Goal: Entertainment & Leisure: Consume media (video, audio)

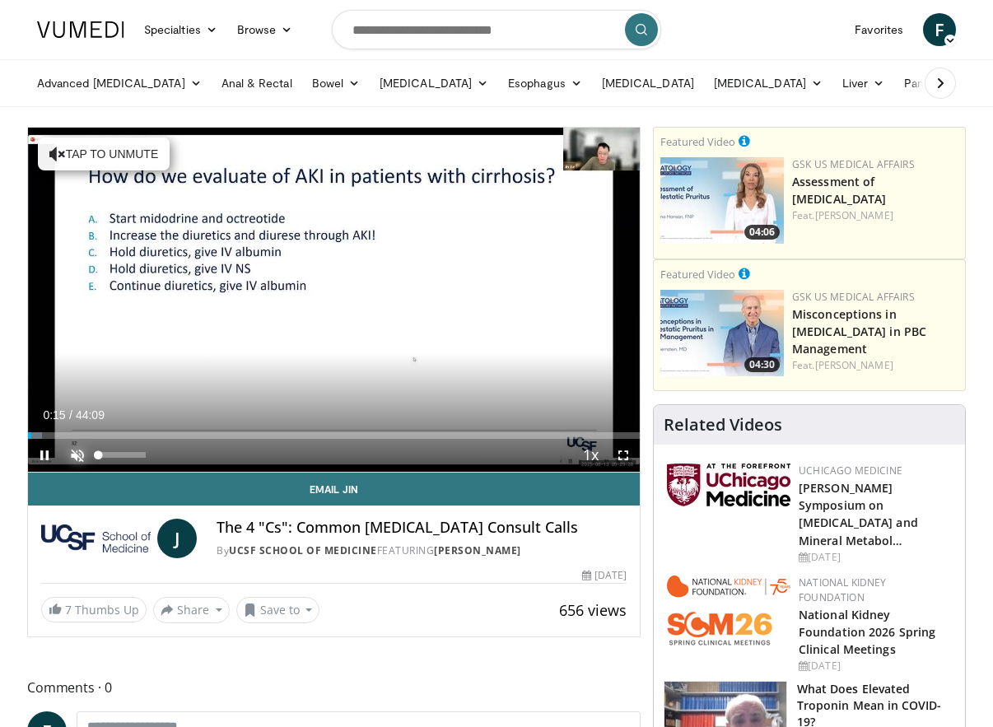
click at [75, 453] on span "Video Player" at bounding box center [77, 455] width 33 height 33
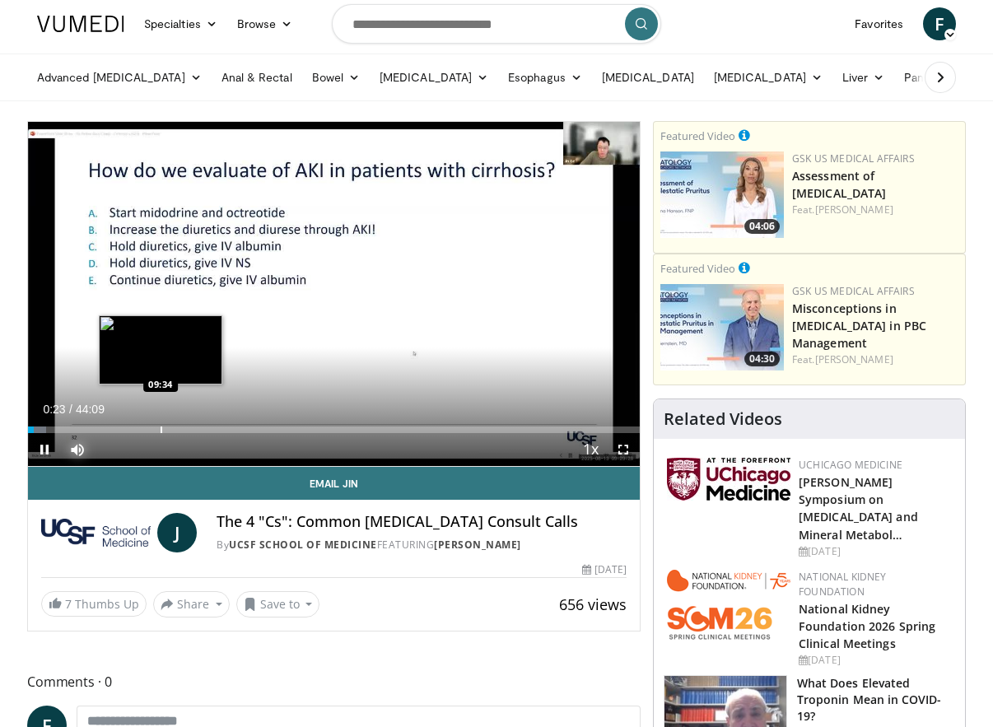
scroll to position [7, 0]
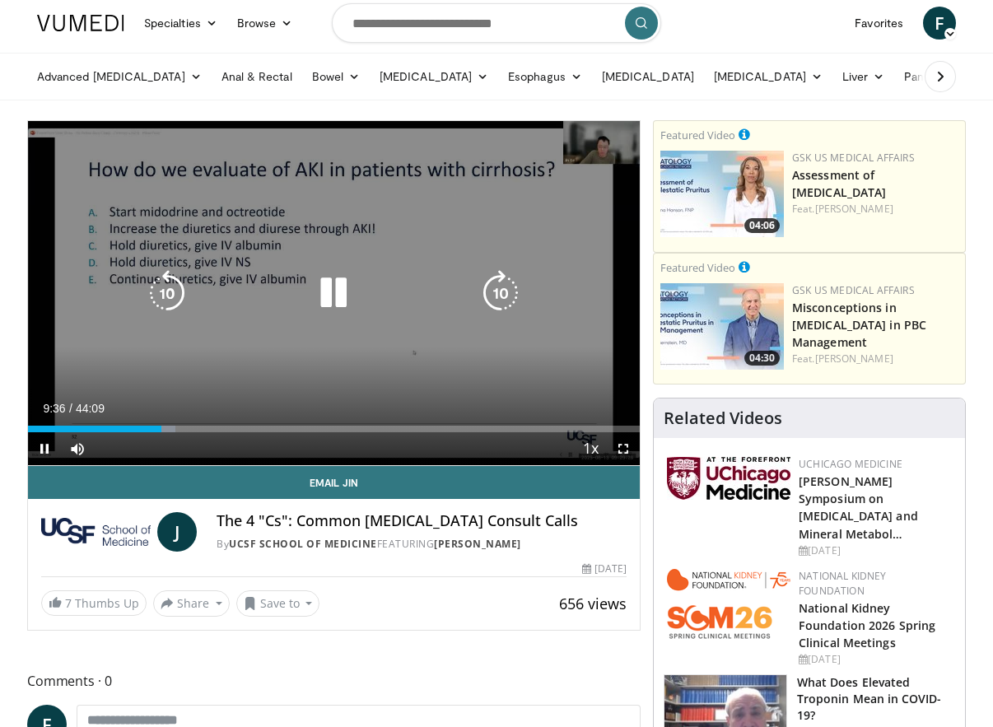
click at [340, 292] on icon "Video Player" at bounding box center [334, 293] width 46 height 46
click at [340, 285] on icon "Video Player" at bounding box center [334, 293] width 46 height 46
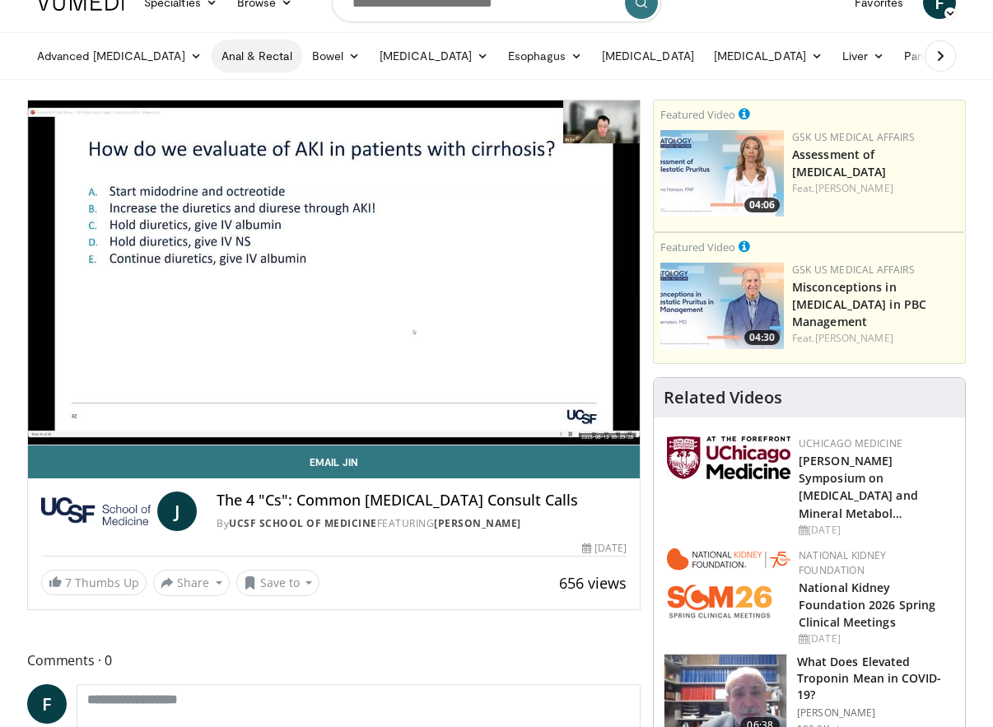
scroll to position [24, 0]
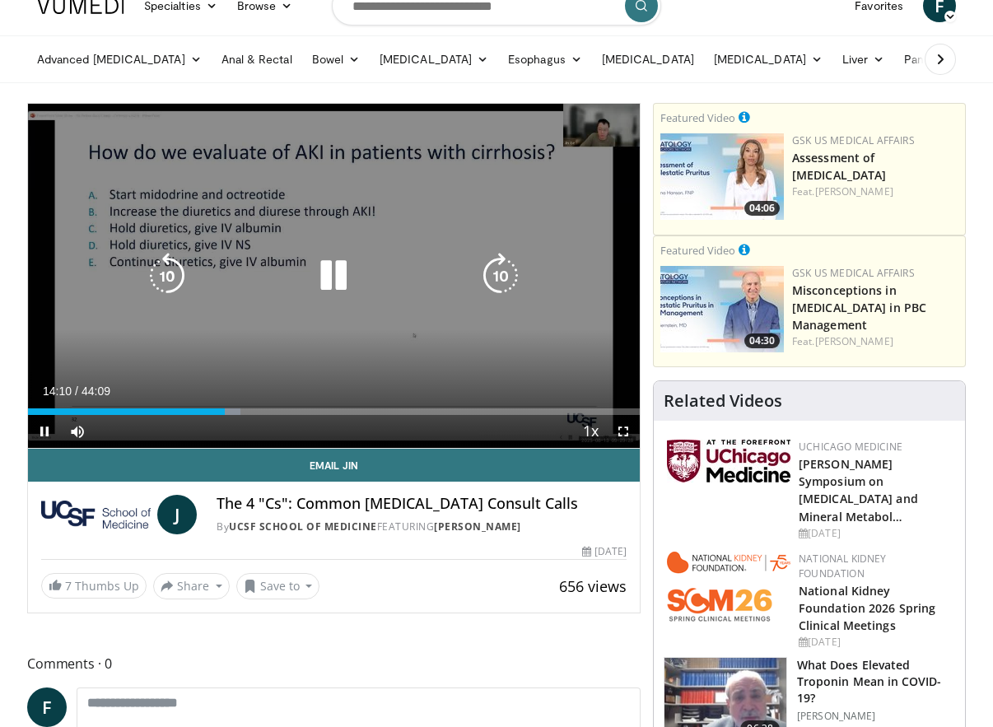
click at [339, 273] on icon "Video Player" at bounding box center [334, 276] width 46 height 46
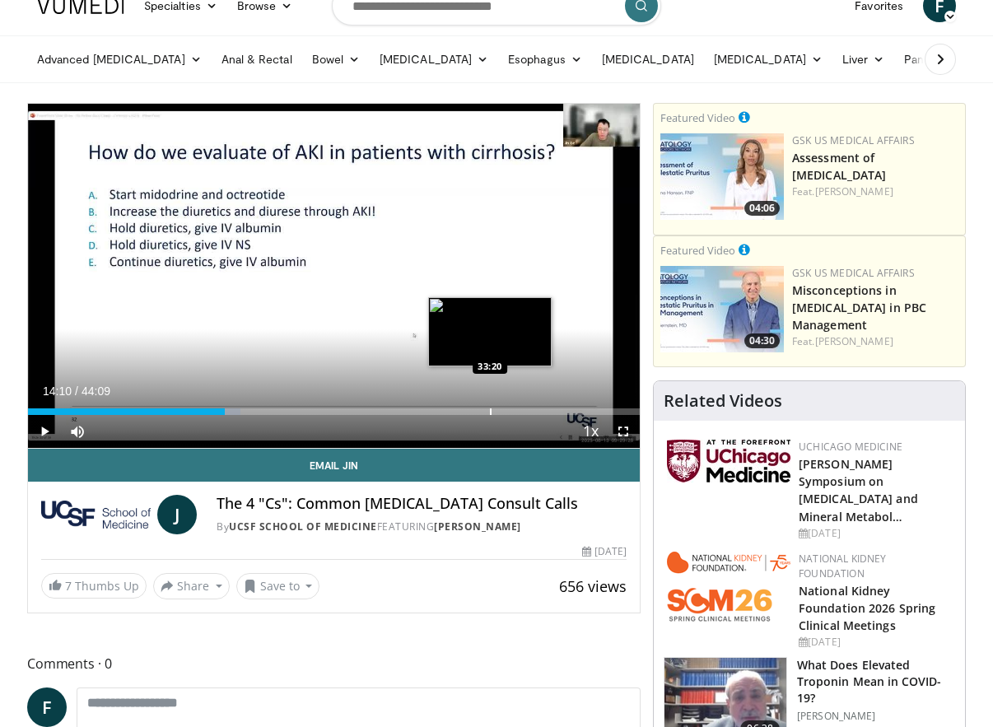
scroll to position [26, 0]
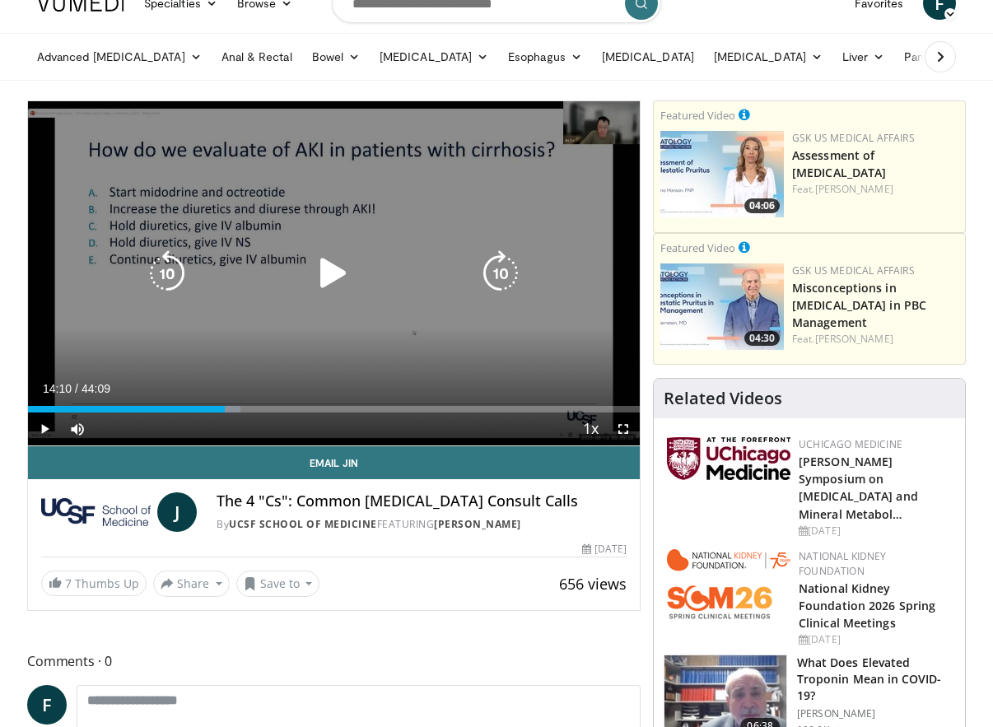
click at [329, 271] on icon "Video Player" at bounding box center [334, 273] width 46 height 46
click at [143, 194] on div "10 seconds Tap to unmute" at bounding box center [334, 273] width 612 height 344
click at [334, 271] on icon "Video Player" at bounding box center [334, 273] width 46 height 46
click at [334, 280] on icon "Video Player" at bounding box center [334, 273] width 46 height 46
click at [332, 266] on icon "Video Player" at bounding box center [334, 273] width 46 height 46
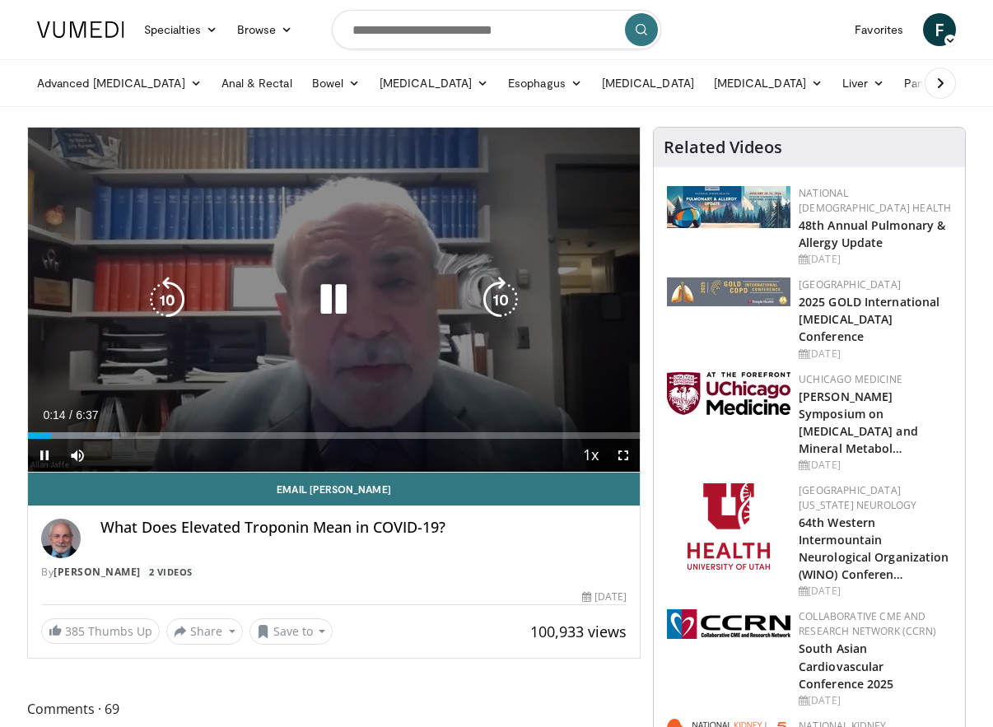
scroll to position [16, 0]
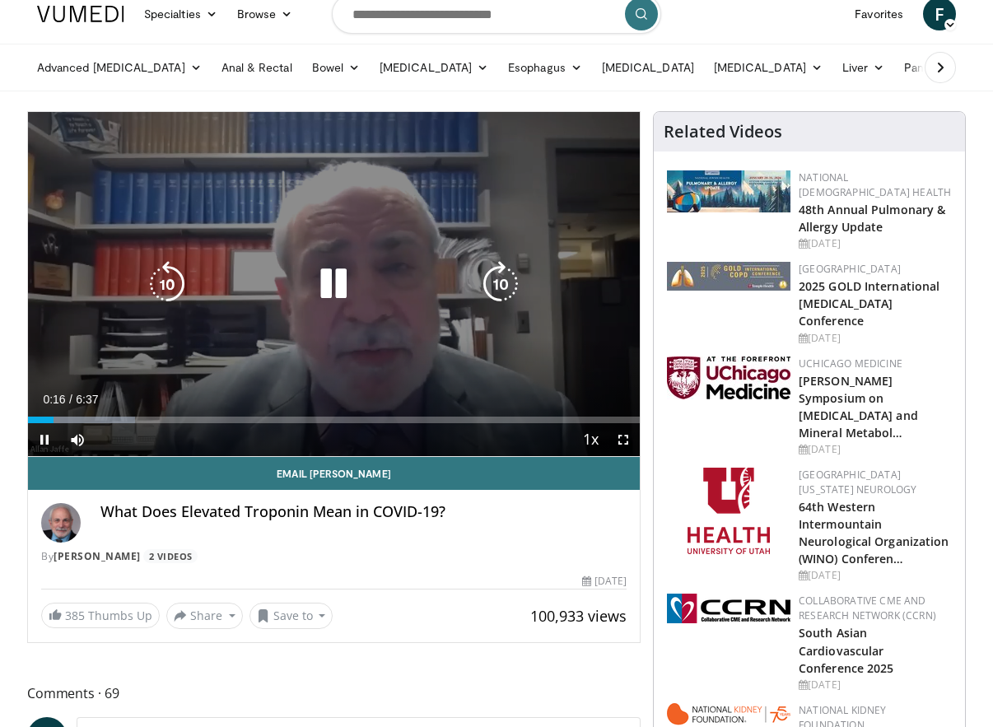
click at [330, 284] on icon "Video Player" at bounding box center [334, 284] width 46 height 46
